Goal: Task Accomplishment & Management: Manage account settings

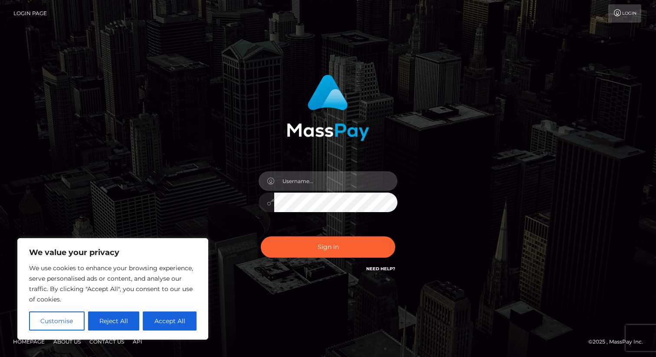
click at [305, 182] on input "text" at bounding box center [335, 182] width 123 height 20
type input "[EMAIL_ADDRESS][DOMAIN_NAME]"
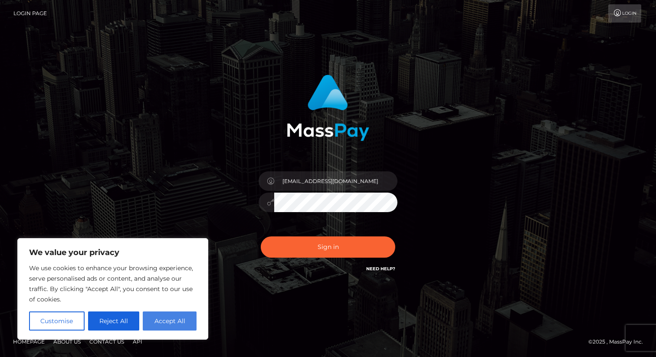
click at [172, 316] on button "Accept All" at bounding box center [170, 321] width 54 height 19
checkbox input "true"
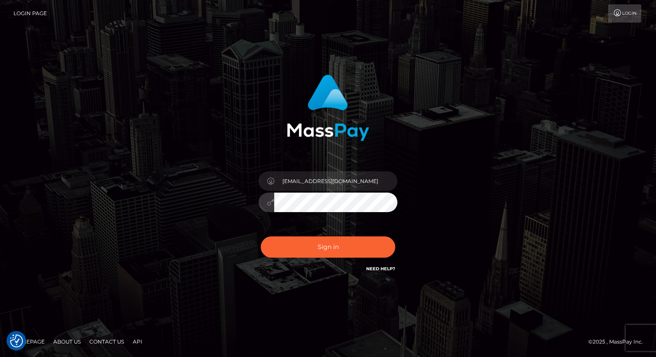
click at [261, 237] on button "Sign in" at bounding box center [328, 247] width 135 height 21
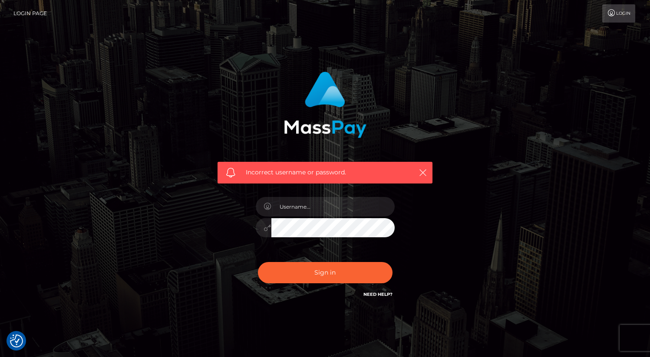
click at [369, 295] on link "Need Help?" at bounding box center [377, 295] width 29 height 6
click at [429, 168] on div "Incorrect username or password." at bounding box center [325, 173] width 215 height 22
click at [423, 173] on icon "button" at bounding box center [423, 172] width 9 height 9
click at [419, 170] on icon "button" at bounding box center [423, 172] width 9 height 9
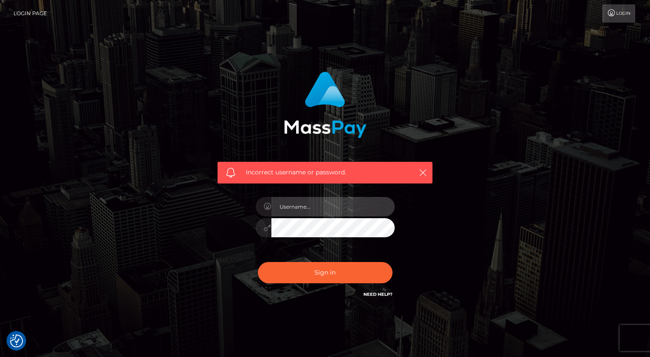
click at [307, 212] on input "text" at bounding box center [332, 207] width 123 height 20
click at [254, 262] on div "Sign in Need Help?" at bounding box center [325, 276] width 152 height 39
